Goal: Task Accomplishment & Management: Use online tool/utility

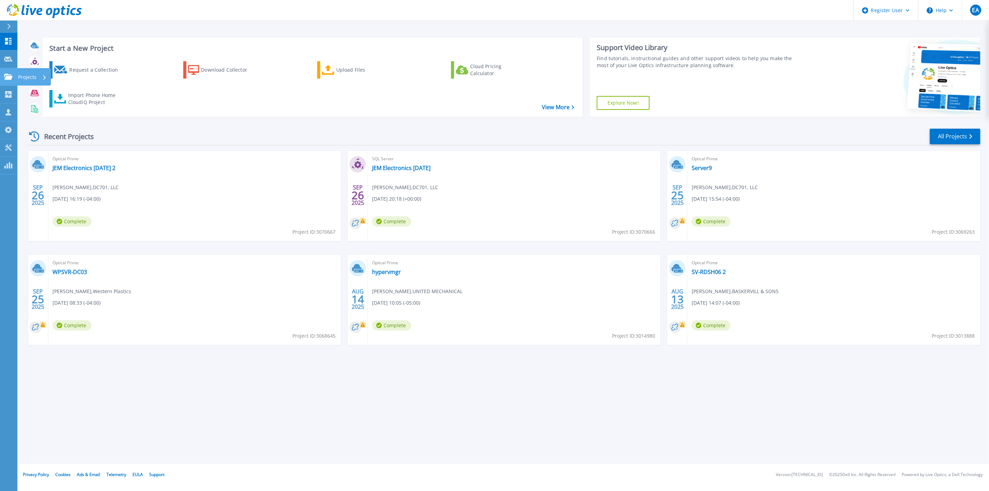
click at [13, 73] on link "Projects Projects" at bounding box center [8, 77] width 17 height 18
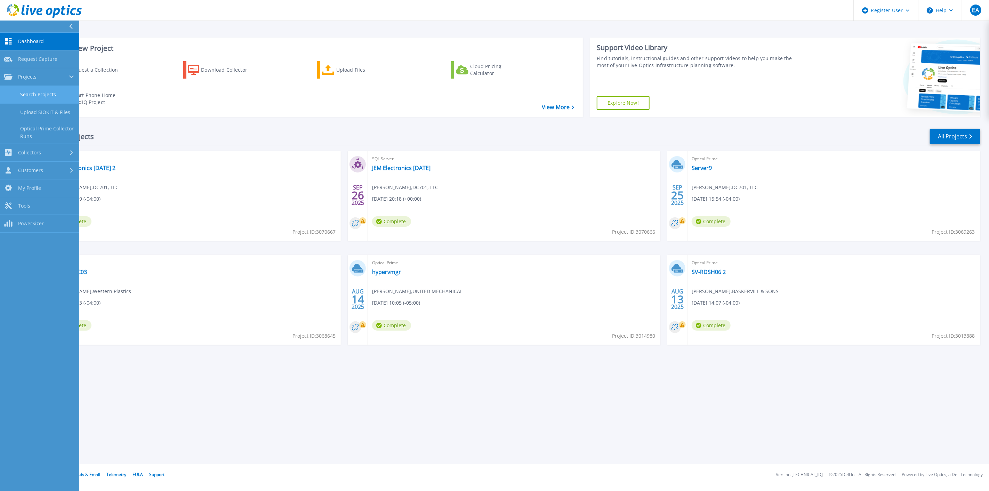
click at [51, 94] on link "Search Projects" at bounding box center [39, 95] width 79 height 18
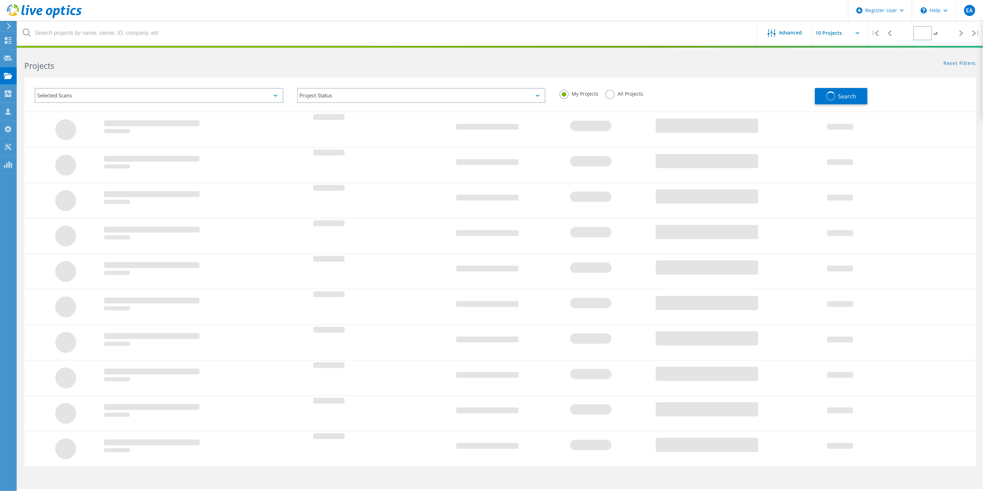
type input "1"
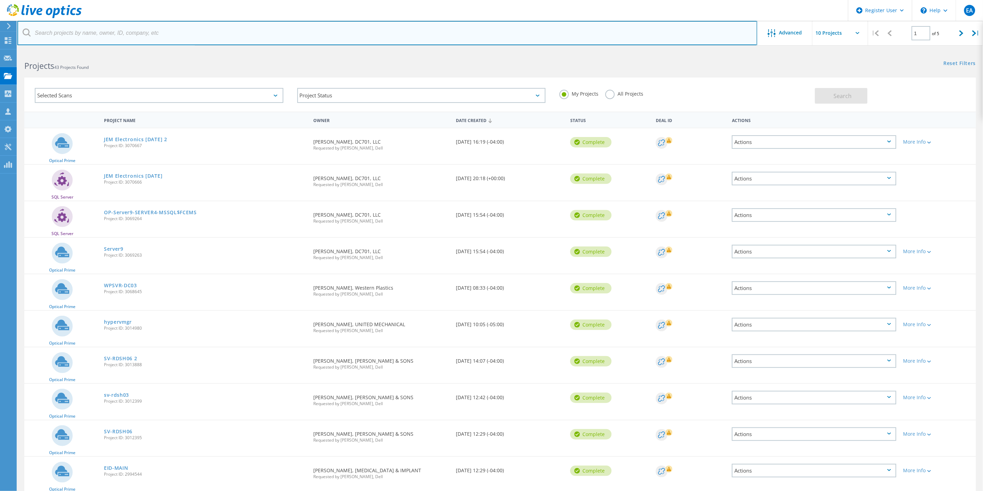
click at [205, 31] on input "text" at bounding box center [387, 33] width 740 height 24
paste input "[EMAIL_ADDRESS][PERSON_NAME][DOMAIN_NAME]"
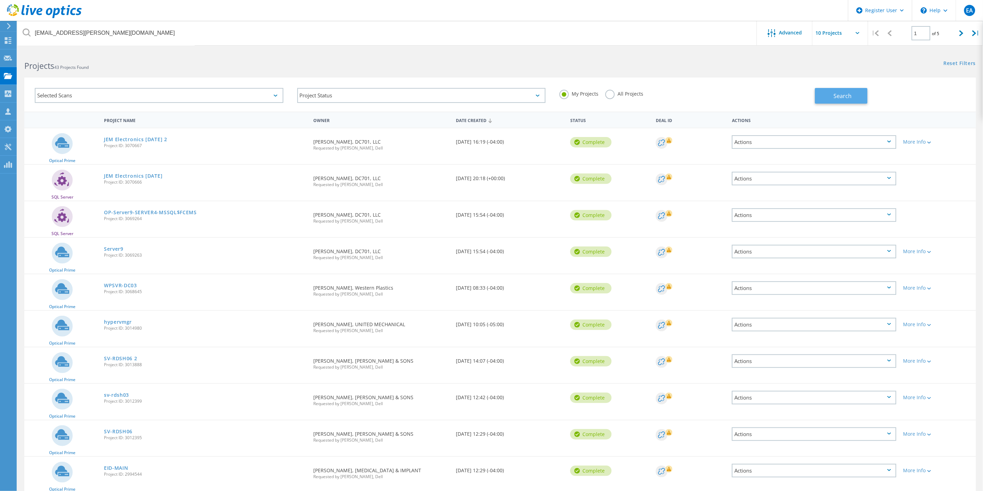
click at [840, 100] on button "Search" at bounding box center [841, 96] width 52 height 16
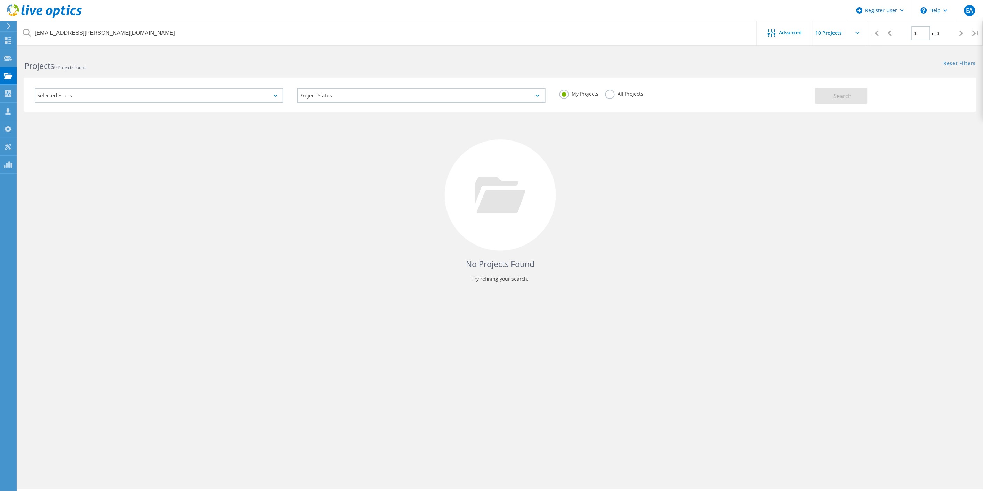
click at [629, 95] on label "All Projects" at bounding box center [624, 93] width 38 height 7
click at [0, 0] on input "All Projects" at bounding box center [0, 0] width 0 height 0
click at [853, 91] on button "Search" at bounding box center [841, 96] width 52 height 16
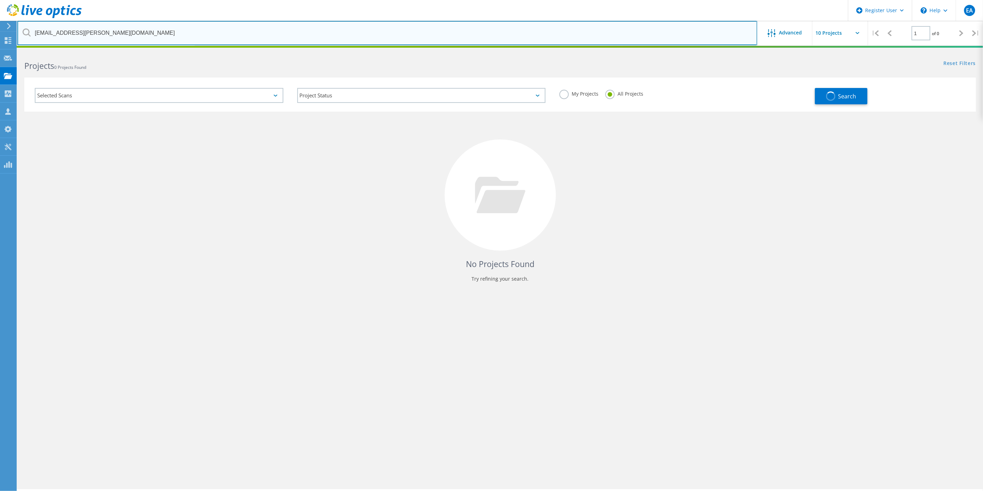
click at [529, 40] on input "[EMAIL_ADDRESS][PERSON_NAME][DOMAIN_NAME]" at bounding box center [387, 33] width 740 height 24
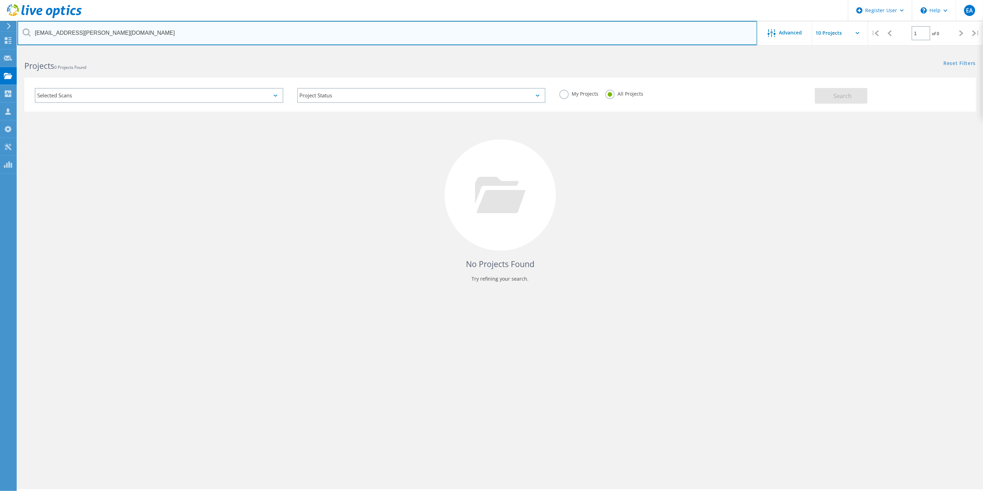
click at [529, 40] on input "[EMAIL_ADDRESS][PERSON_NAME][DOMAIN_NAME]" at bounding box center [387, 33] width 740 height 24
click at [529, 39] on input "[EMAIL_ADDRESS][PERSON_NAME][DOMAIN_NAME]" at bounding box center [387, 33] width 740 height 24
type input "case-mate"
click at [406, 33] on input "case-mate" at bounding box center [387, 33] width 740 height 24
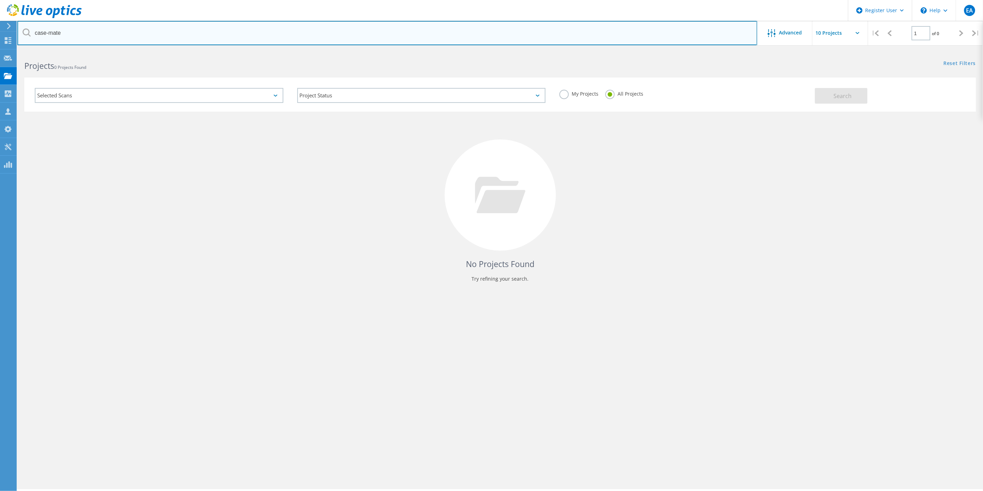
click at [406, 33] on input "case-mate" at bounding box center [387, 33] width 740 height 24
